Goal: Information Seeking & Learning: Learn about a topic

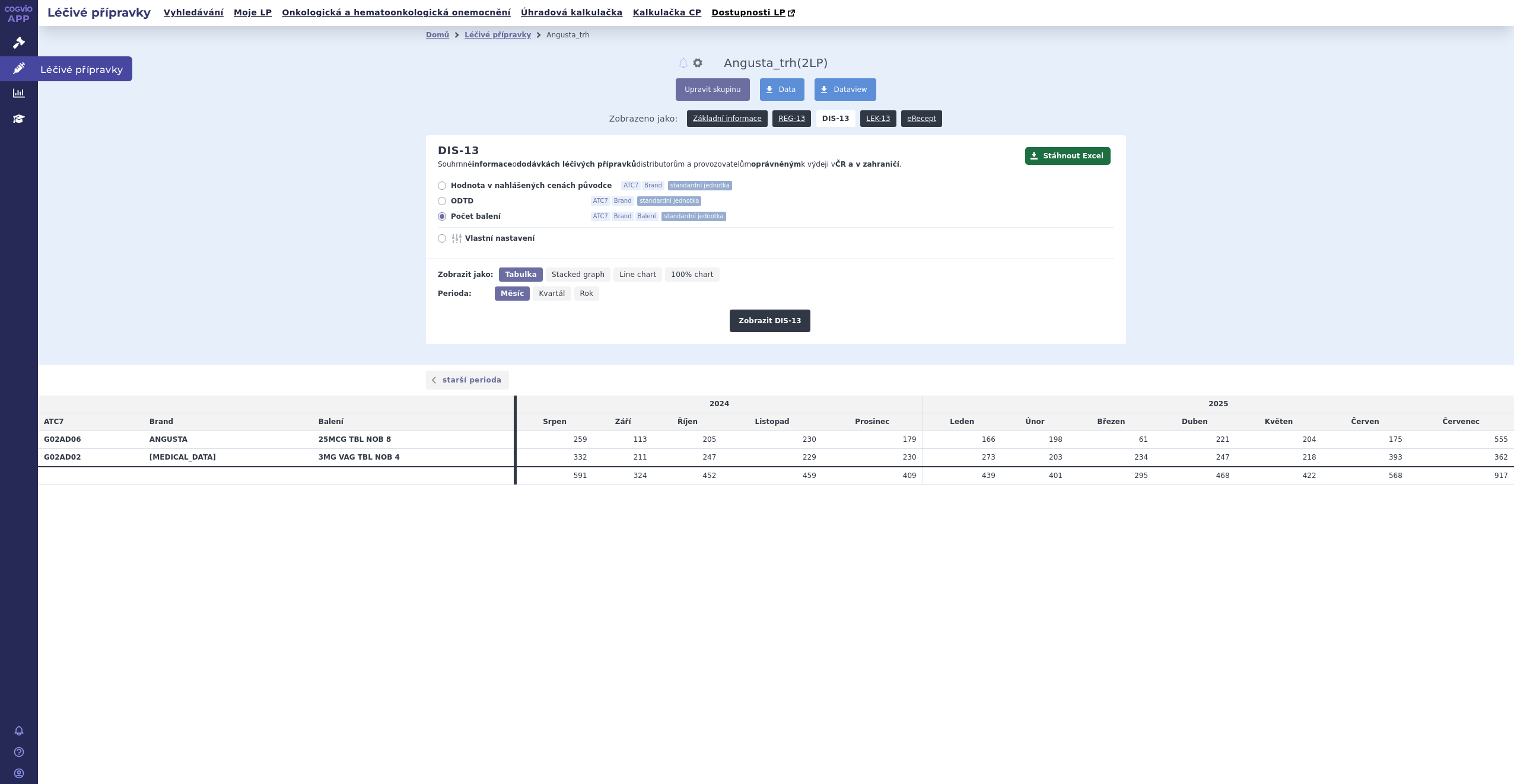
click at [107, 73] on span "Léčivé přípravky" at bounding box center [85, 68] width 94 height 25
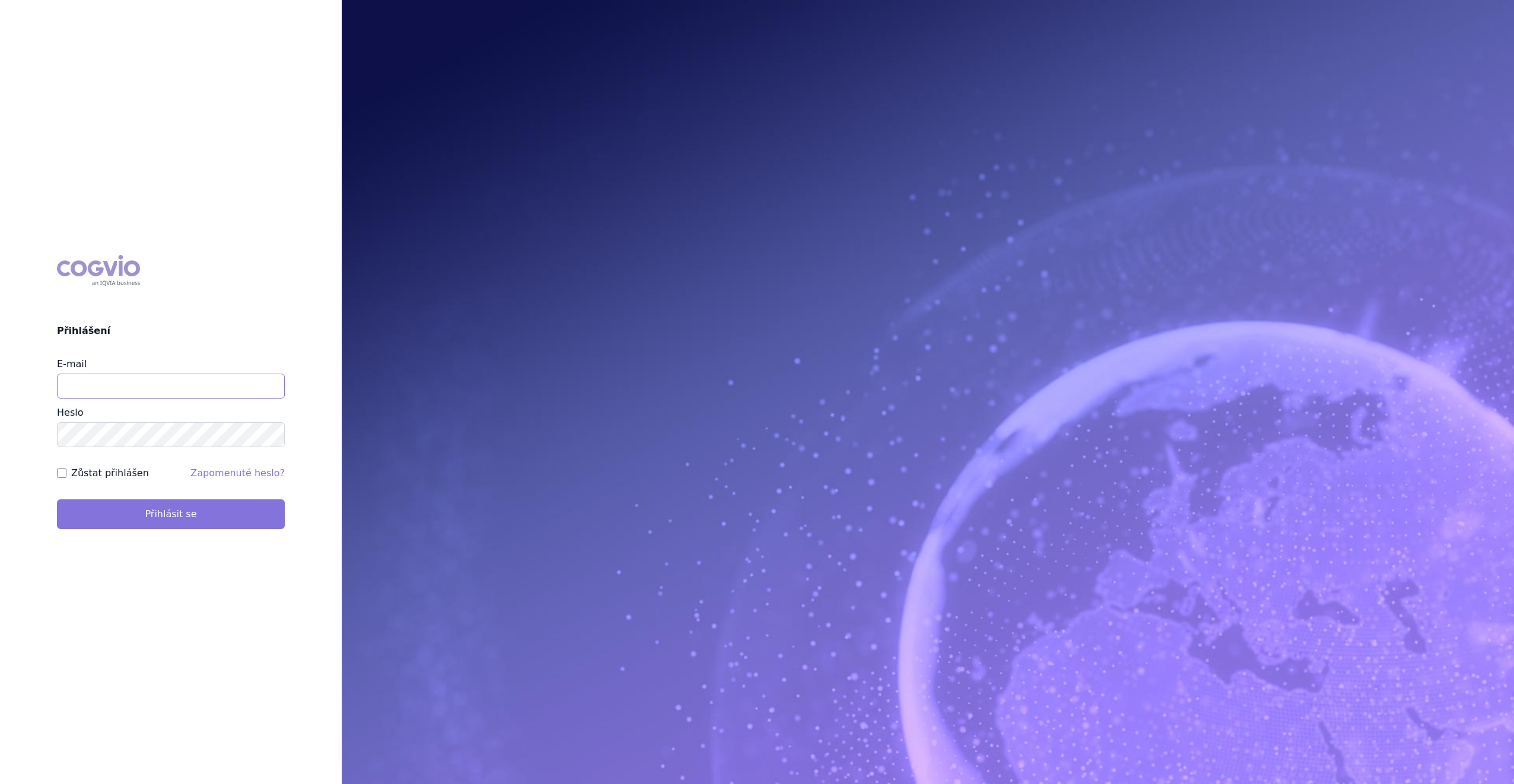
type input "monika.slavikova@swixxbiopharma.com"
click at [231, 516] on button "Přihlásit se" at bounding box center [170, 514] width 228 height 30
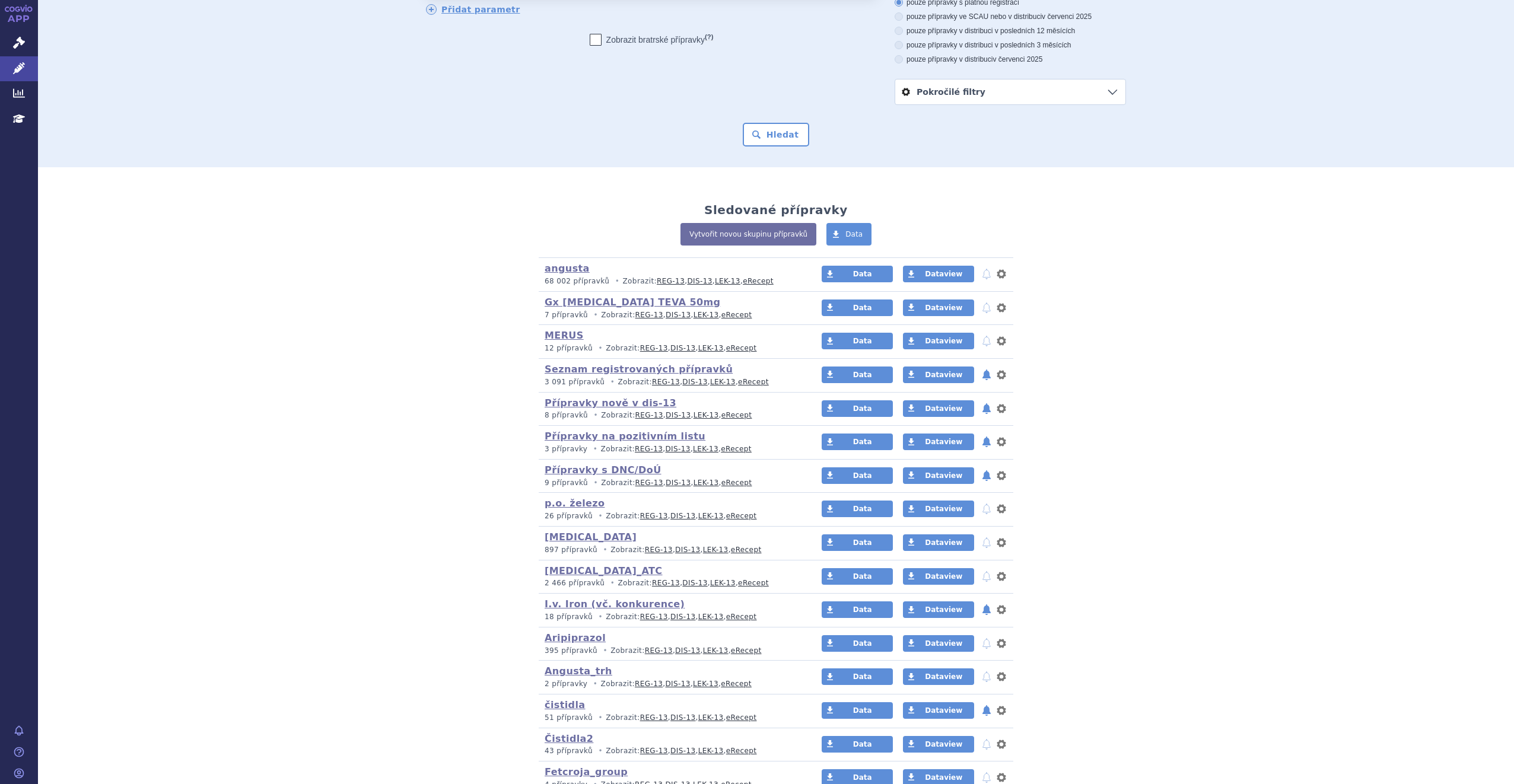
scroll to position [119, 0]
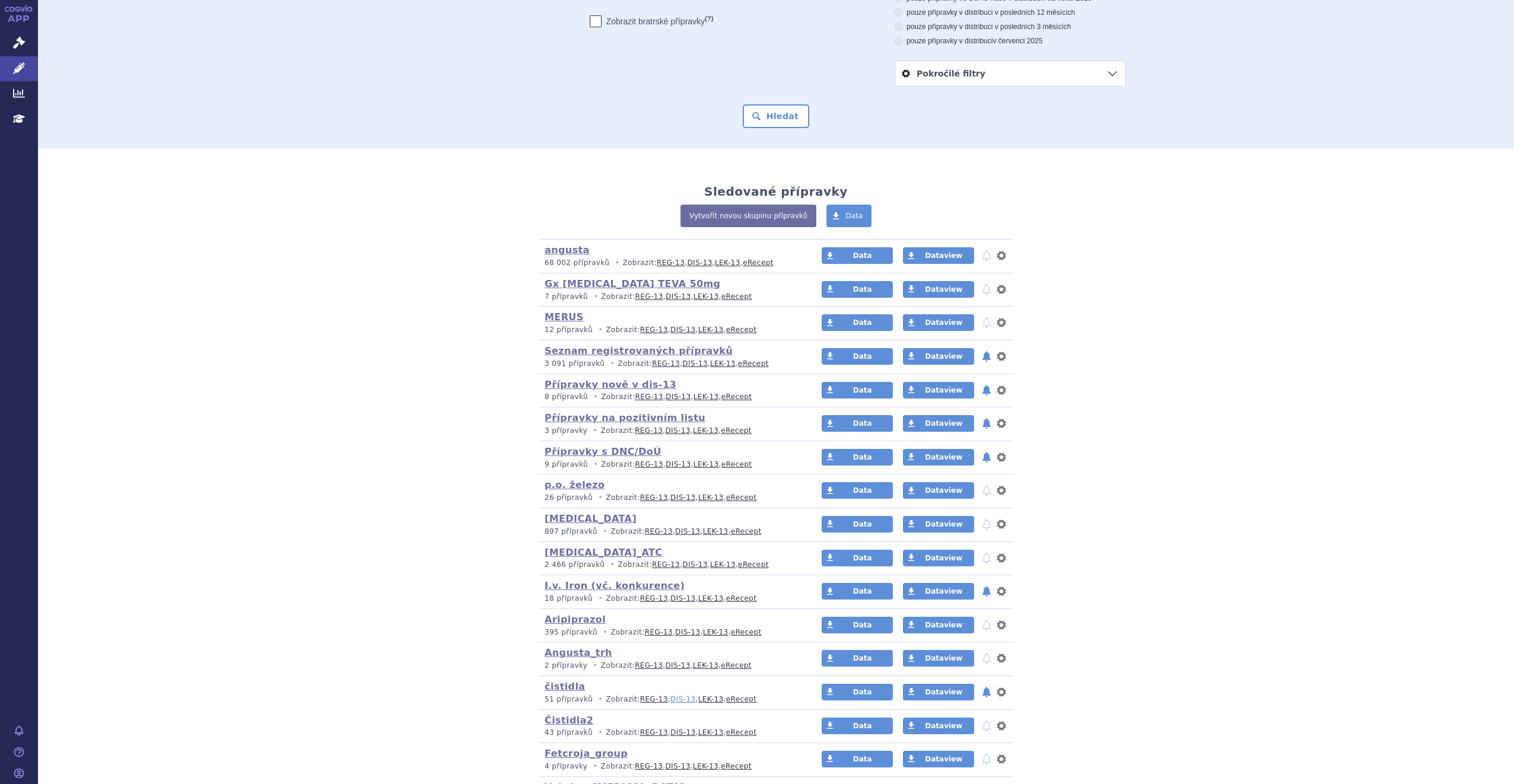
click at [671, 702] on link "DIS-13" at bounding box center [683, 699] width 25 height 8
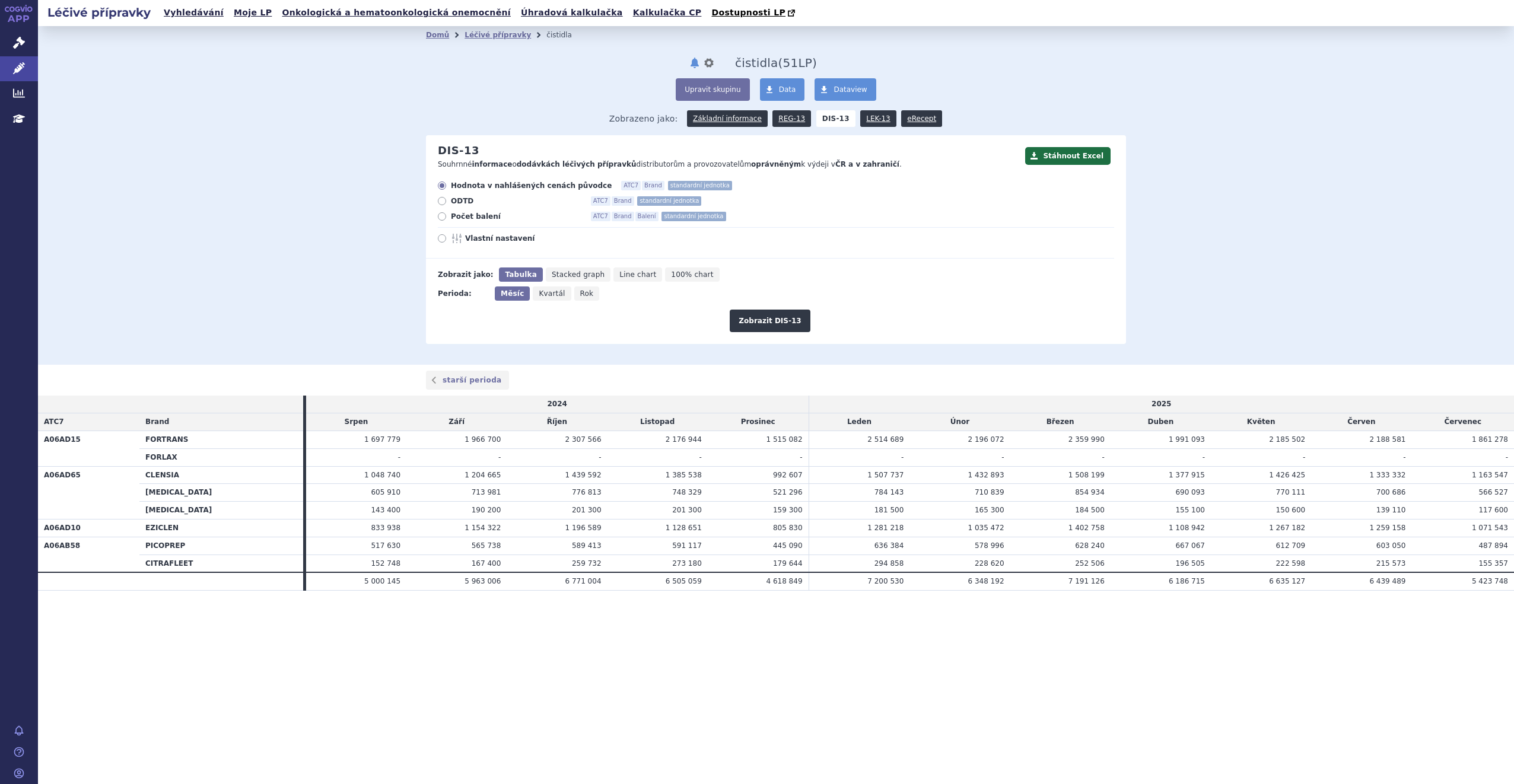
click at [442, 218] on icon at bounding box center [442, 216] width 8 height 8
click at [442, 218] on input "Počet balení ATC7 Brand Balení standardní jednotka" at bounding box center [443, 218] width 8 height 8
radio input "true"
click at [769, 324] on button "Zobrazit DIS-13" at bounding box center [770, 321] width 80 height 22
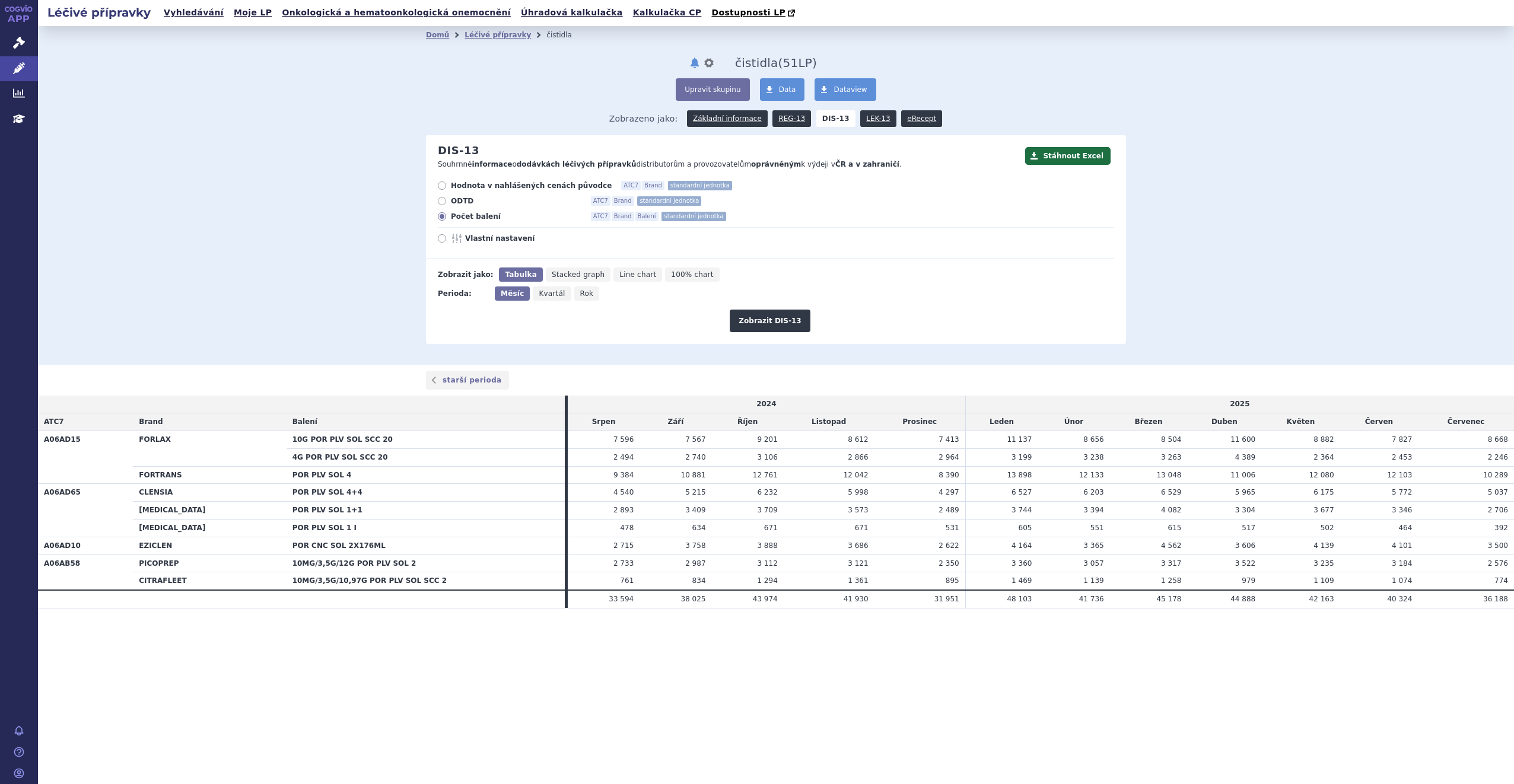
click at [387, 695] on div "Léčivé přípravky Vyhledávání Moje LP Onkologická a hematoonkologická onemocnění…" at bounding box center [776, 392] width 1476 height 784
click at [462, 186] on span "Hodnota v nahlášených cenách původce" at bounding box center [531, 185] width 161 height 10
click at [447, 186] on input "Hodnota v nahlášených cenách původce ATC7 Brand standardní jednotka" at bounding box center [443, 187] width 8 height 8
radio input "true"
click at [747, 317] on button "Zobrazit DIS-13" at bounding box center [770, 321] width 80 height 22
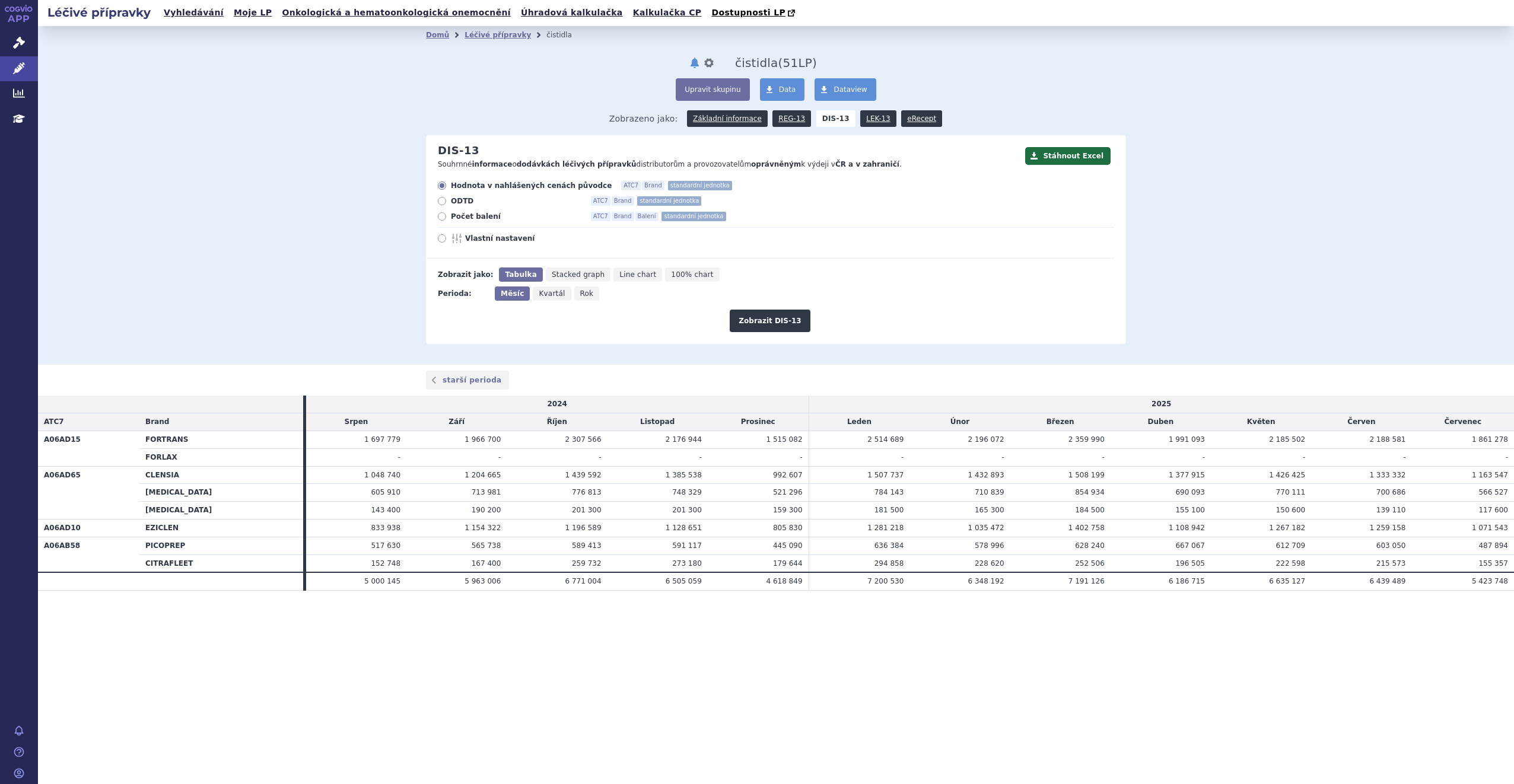
click at [446, 241] on label "Vlastní nastavení" at bounding box center [776, 238] width 676 height 10
click at [446, 241] on input "Vlastní nastavení" at bounding box center [443, 240] width 8 height 8
radio input "true"
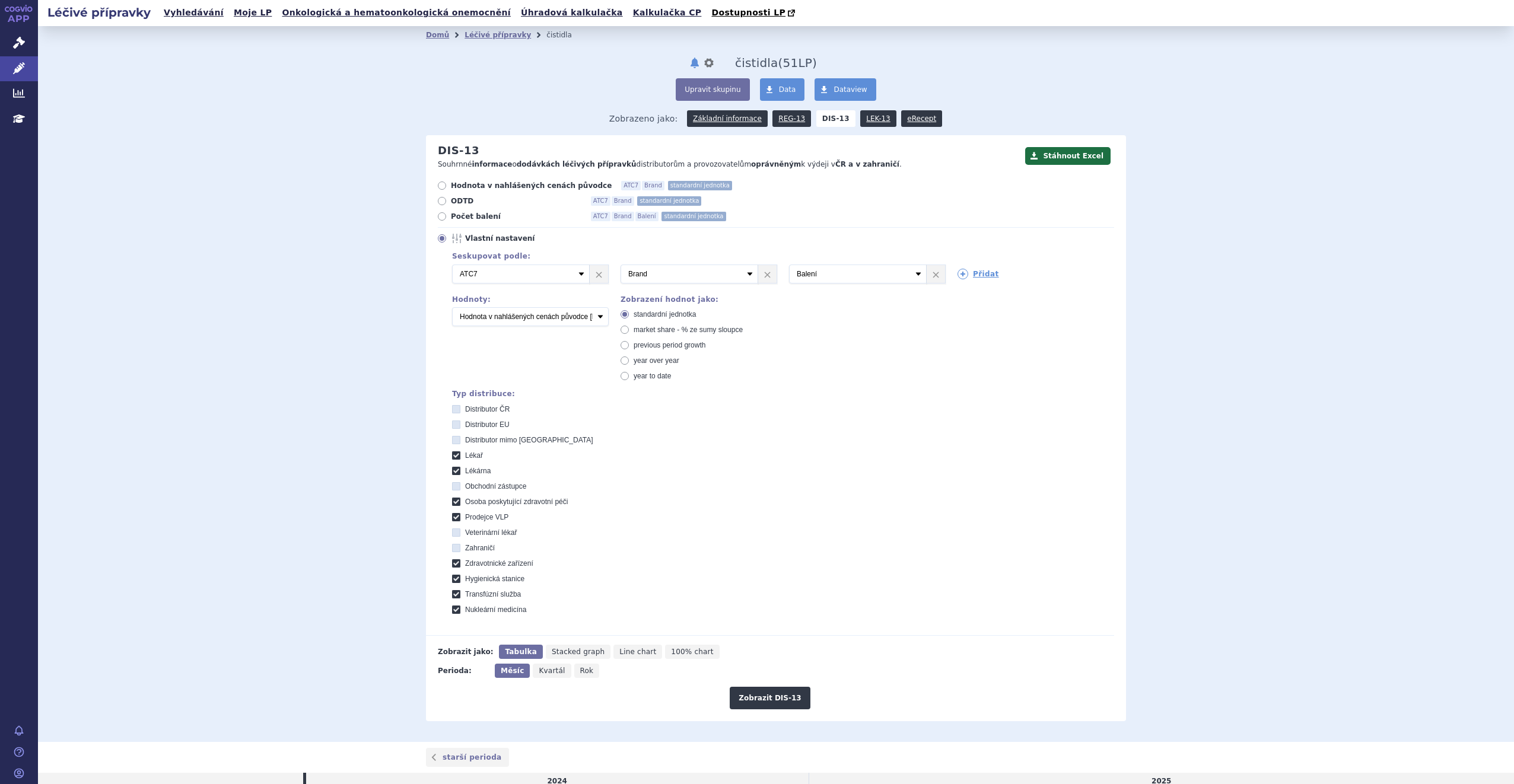
click at [622, 375] on icon at bounding box center [624, 375] width 8 height 8
click at [622, 375] on input "year to date" at bounding box center [625, 377] width 8 height 8
radio input "true"
click at [753, 705] on button "Zobrazit DIS-13" at bounding box center [770, 698] width 80 height 22
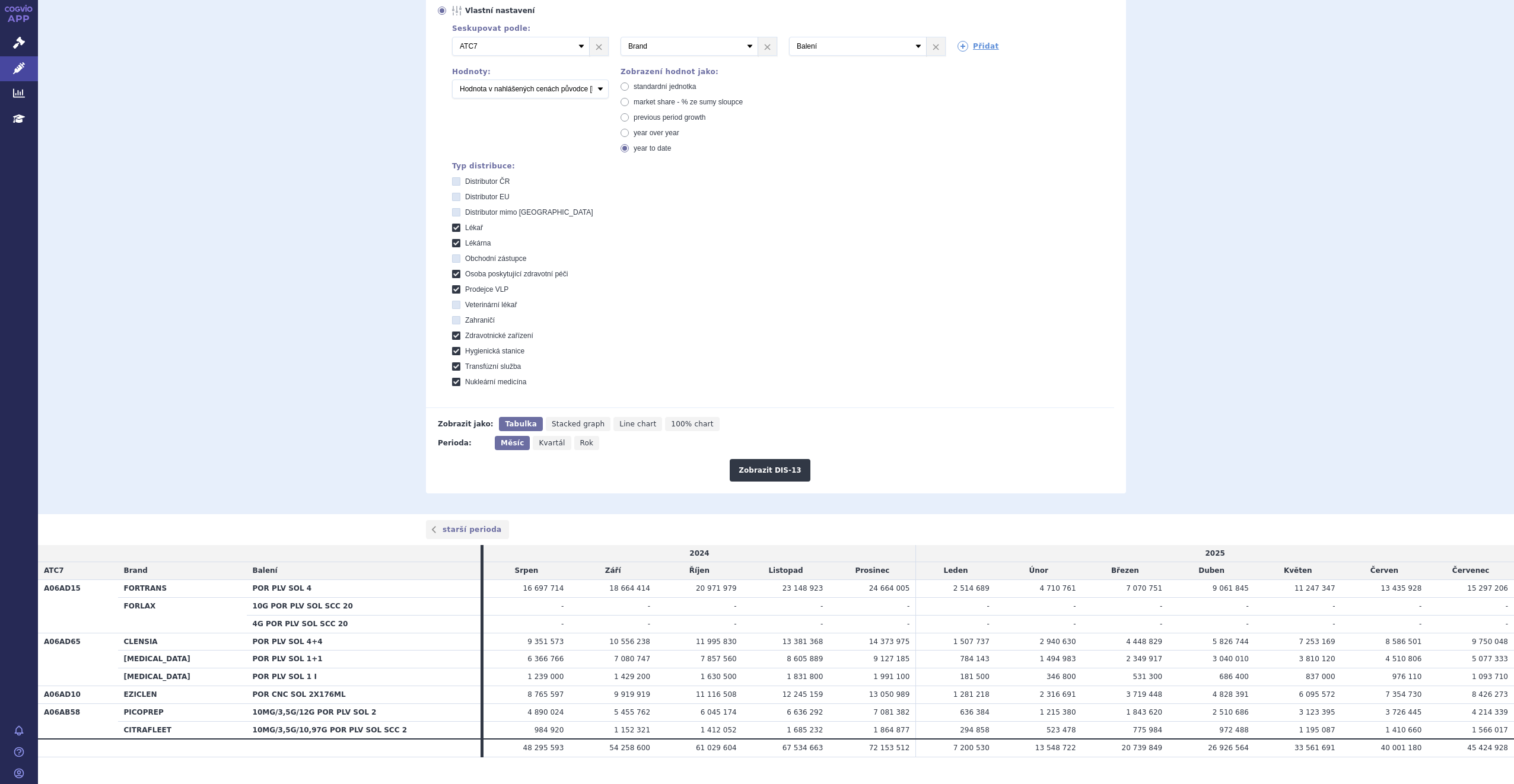
scroll to position [237, 0]
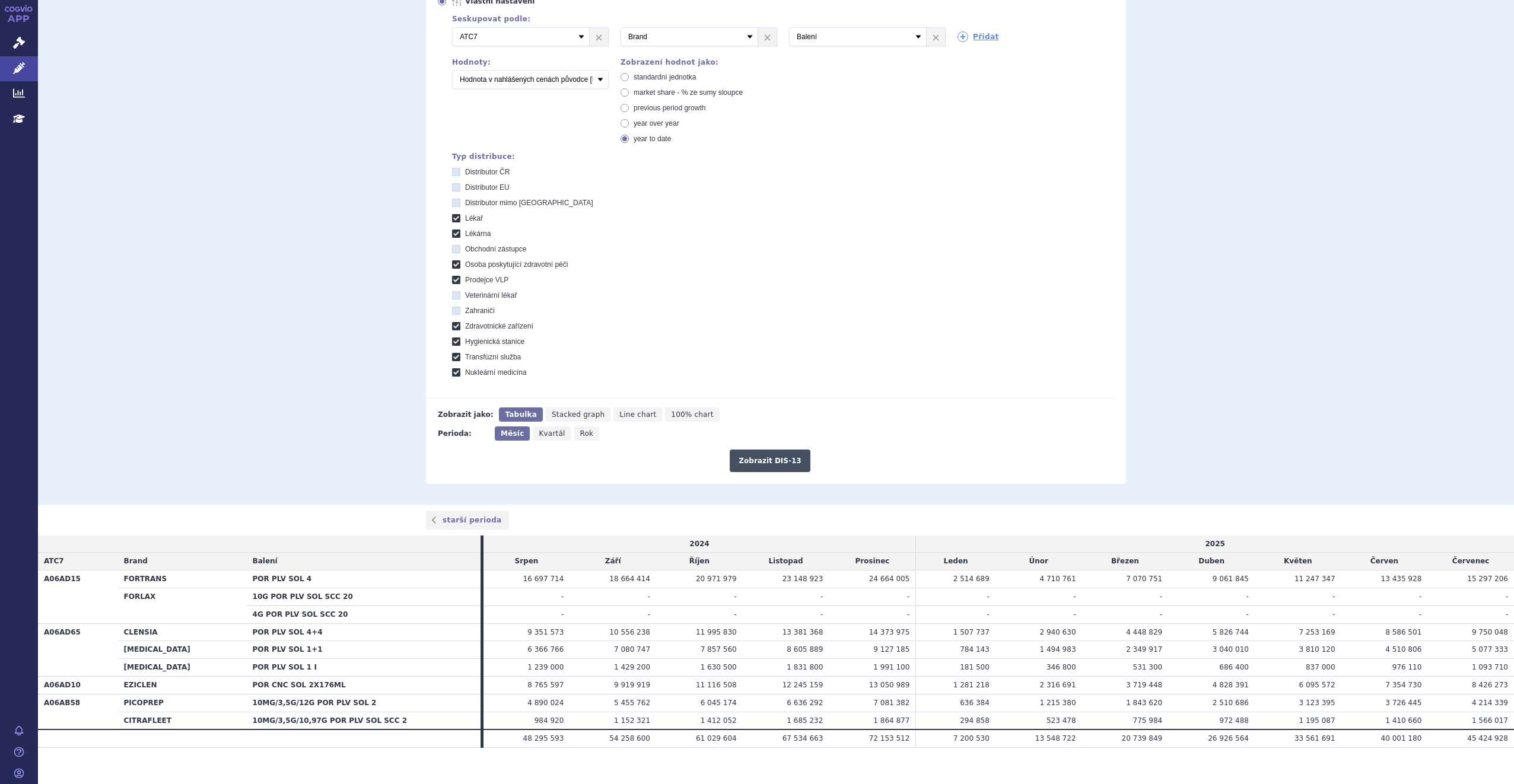
click at [764, 463] on button "Zobrazit DIS-13" at bounding box center [770, 460] width 80 height 22
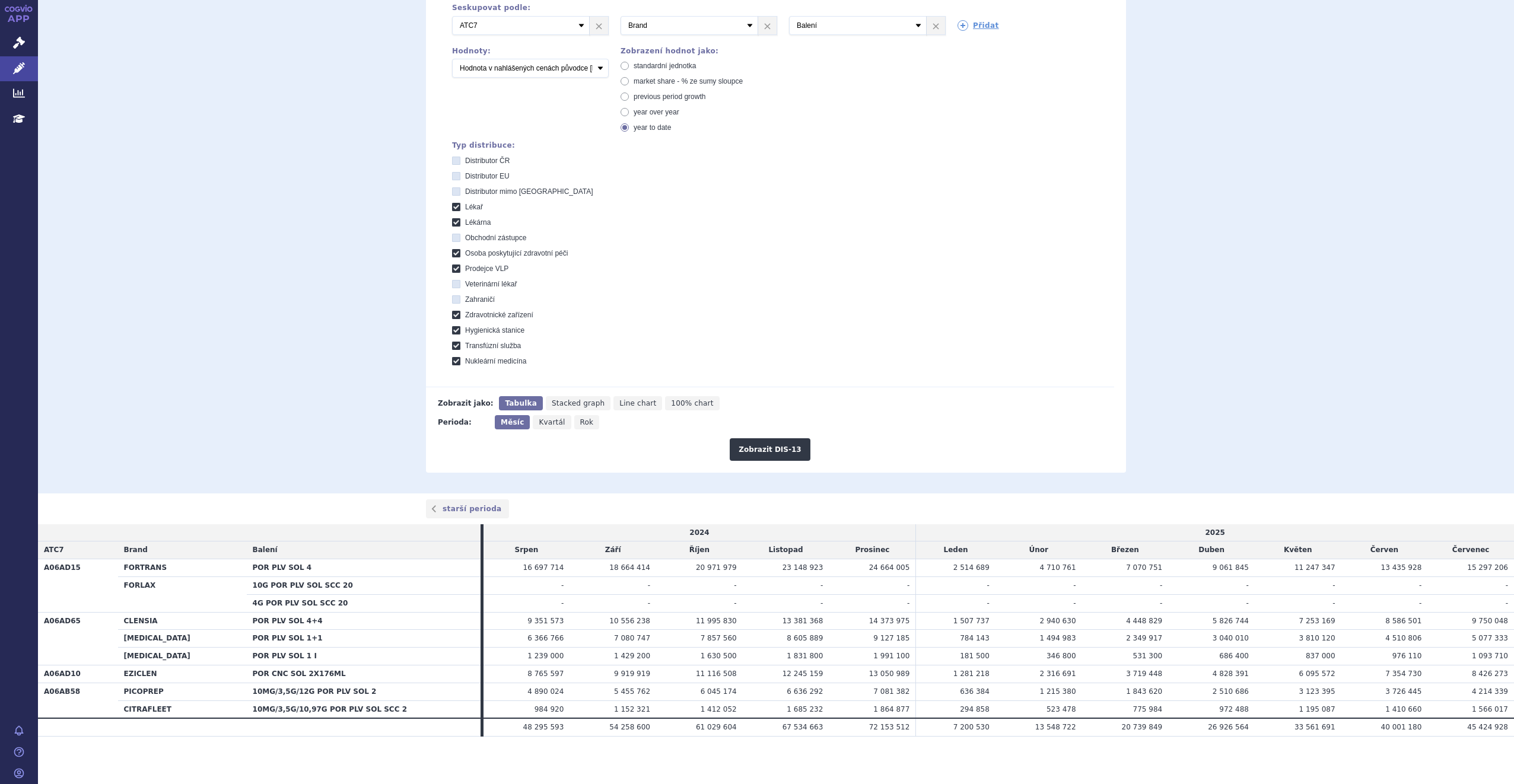
click at [580, 423] on span "Rok" at bounding box center [586, 422] width 13 height 8
click at [574, 423] on input "Rok" at bounding box center [578, 419] width 8 height 8
radio input "true"
click at [741, 445] on button "Zobrazit DIS-13" at bounding box center [770, 449] width 80 height 22
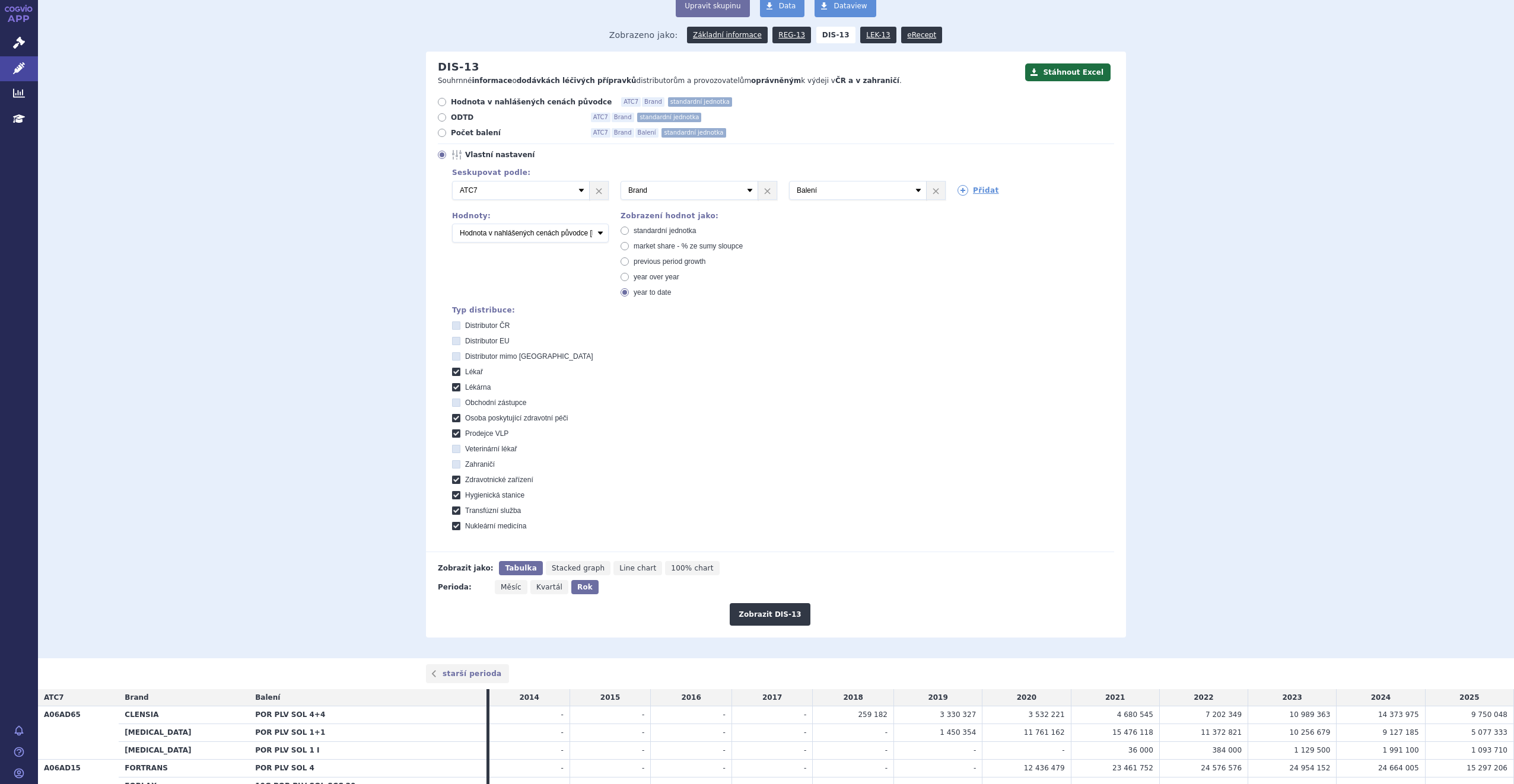
scroll to position [232, 0]
